Goal: Task Accomplishment & Management: Manage account settings

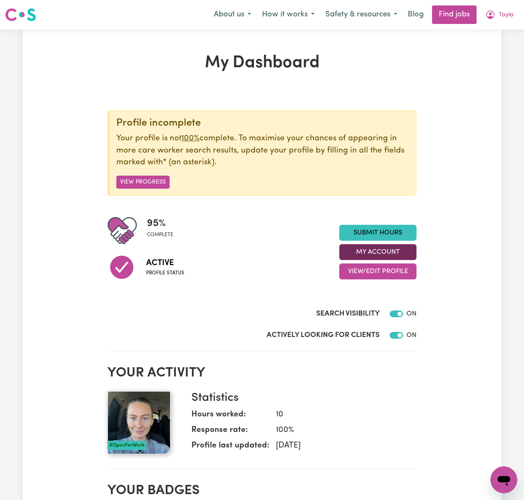
click at [385, 254] on button "My Account" at bounding box center [377, 252] width 77 height 16
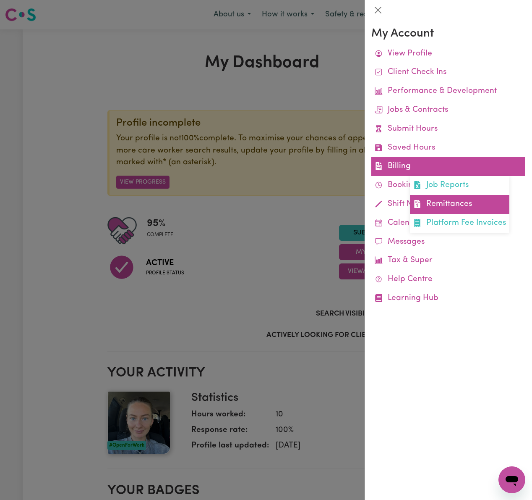
click at [487, 200] on link "Remittances" at bounding box center [460, 204] width 100 height 19
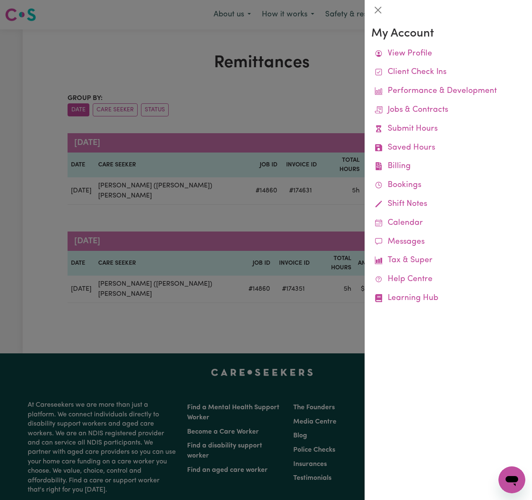
click at [309, 301] on div at bounding box center [266, 250] width 532 height 500
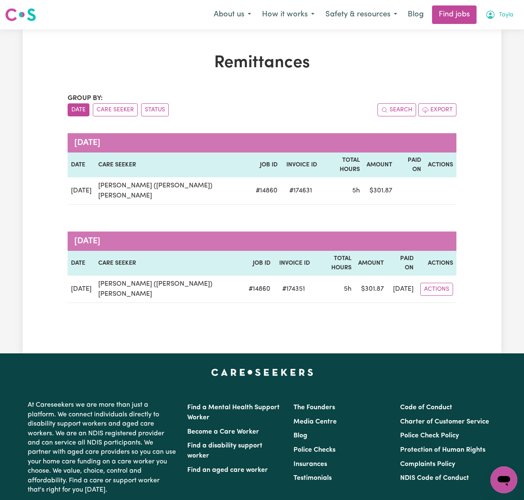
click at [504, 13] on span "Tayla" at bounding box center [506, 14] width 15 height 9
click at [499, 66] on link "Logout" at bounding box center [485, 64] width 66 height 16
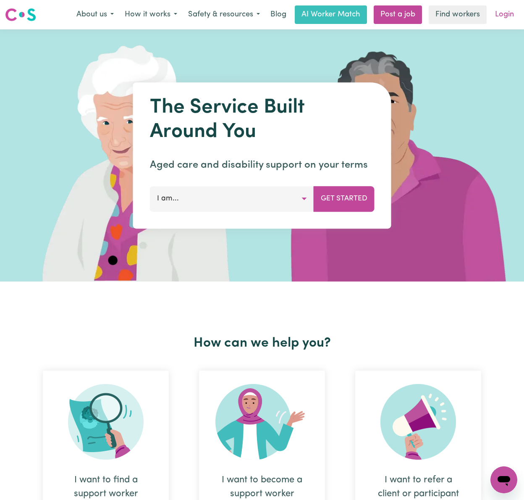
click at [511, 10] on link "Login" at bounding box center [504, 14] width 29 height 18
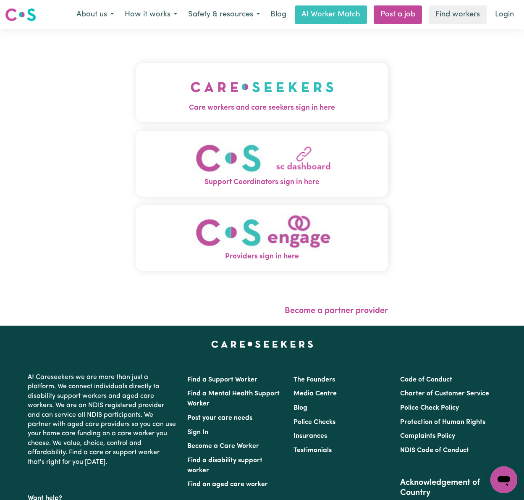
click at [270, 89] on img "Care workers and care seekers sign in here" at bounding box center [262, 86] width 143 height 31
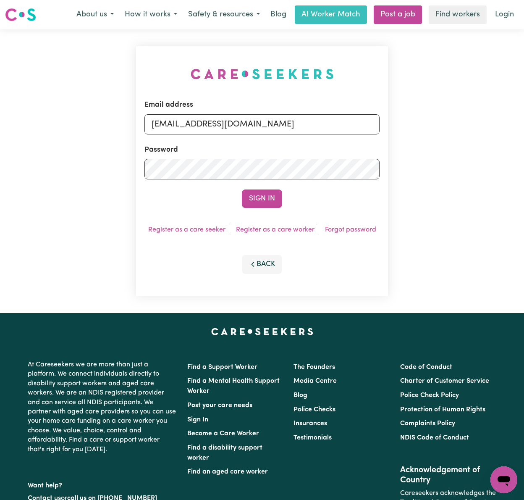
click at [202, 136] on form "Email address [EMAIL_ADDRESS][DOMAIN_NAME] Password Sign In" at bounding box center [261, 154] width 235 height 108
click at [212, 126] on input "[EMAIL_ADDRESS][DOMAIN_NAME]" at bounding box center [261, 124] width 235 height 20
drag, startPoint x: 195, startPoint y: 120, endPoint x: 593, endPoint y: 121, distance: 398.0
click at [524, 121] on html "Menu About us How it works Safety & resources Blog AI Worker Match Post a job F…" at bounding box center [262, 337] width 524 height 674
type input "superuser~[EMAIL_ADDRESS][DOMAIN_NAME]"
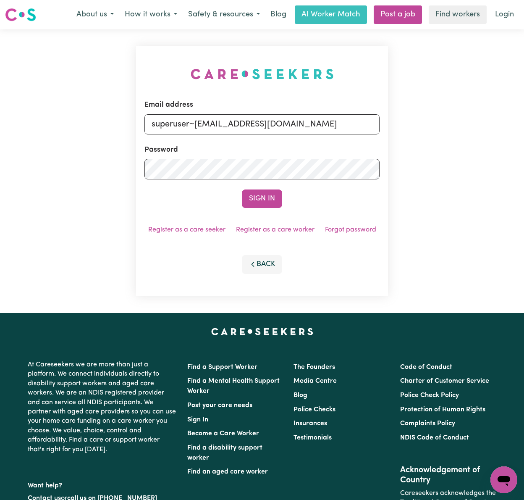
click at [242, 189] on button "Sign In" at bounding box center [262, 198] width 40 height 18
